Goal: Transaction & Acquisition: Download file/media

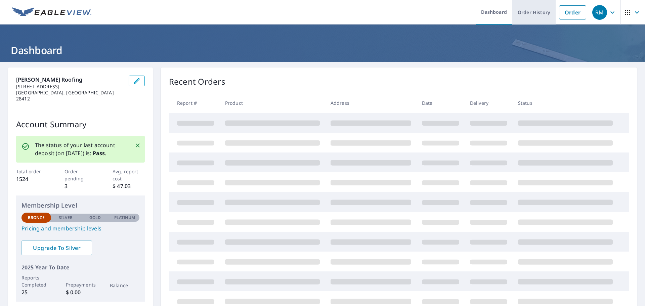
click at [517, 10] on link "Order History" at bounding box center [533, 12] width 43 height 25
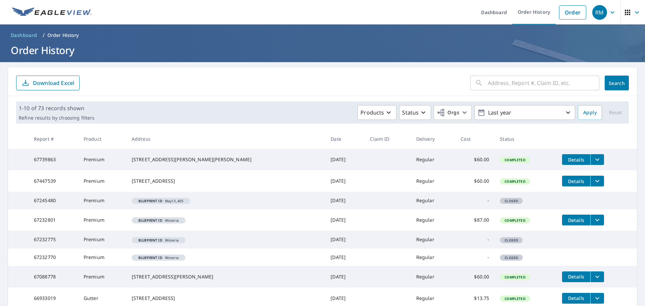
click at [566, 162] on span "Details" at bounding box center [576, 160] width 20 height 6
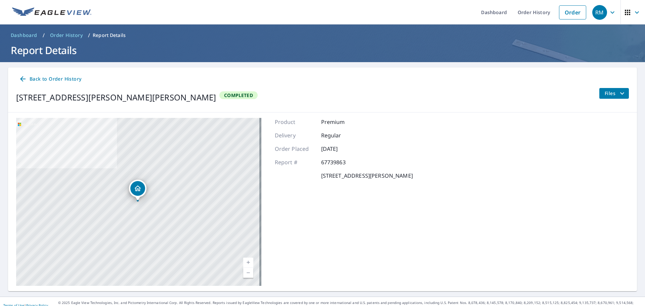
click at [611, 93] on span "Files" at bounding box center [615, 93] width 21 height 8
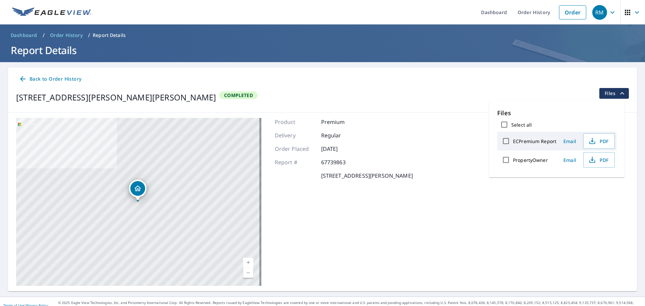
click at [507, 126] on input "Select all" at bounding box center [504, 125] width 14 height 14
checkbox input "true"
click at [590, 181] on span "Download" at bounding box center [591, 183] width 36 height 8
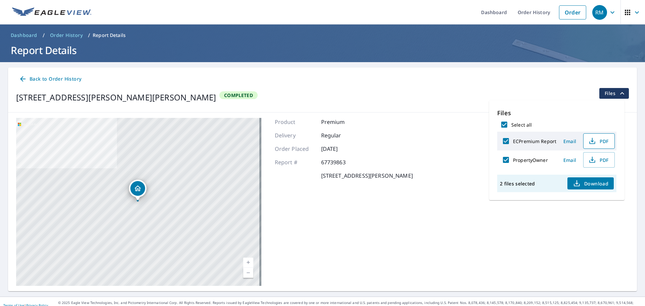
click at [599, 138] on span "PDF" at bounding box center [597, 141] width 21 height 8
click at [520, 14] on link "Order History" at bounding box center [533, 12] width 43 height 25
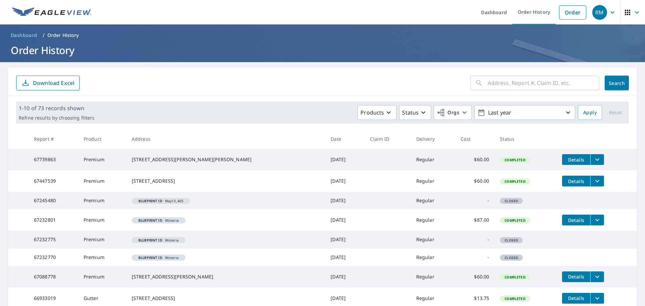
click at [566, 181] on span "Details" at bounding box center [576, 181] width 20 height 6
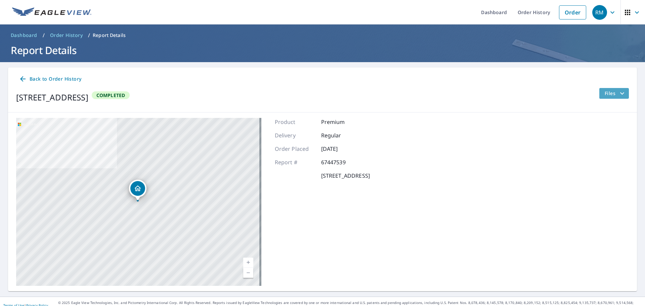
click at [611, 92] on span "Files" at bounding box center [615, 93] width 21 height 8
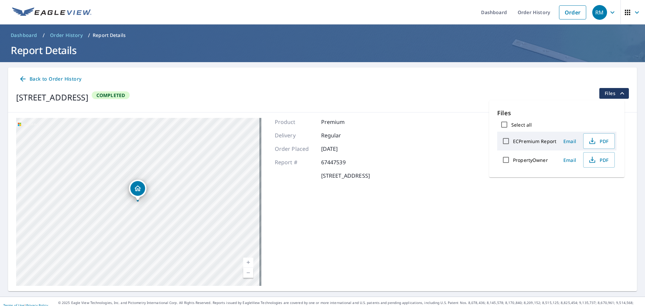
click at [523, 137] on div "ECPremium Report" at bounding box center [527, 141] width 57 height 14
click at [516, 140] on label "ECPremium Report" at bounding box center [534, 141] width 43 height 6
click at [513, 140] on input "ECPremium Report" at bounding box center [506, 141] width 14 height 14
checkbox input "true"
click at [589, 181] on span "Download" at bounding box center [591, 183] width 36 height 8
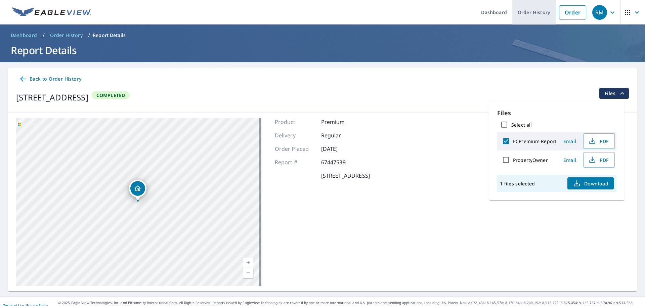
click at [537, 11] on link "Order History" at bounding box center [533, 12] width 43 height 25
